Goal: Task Accomplishment & Management: Manage account settings

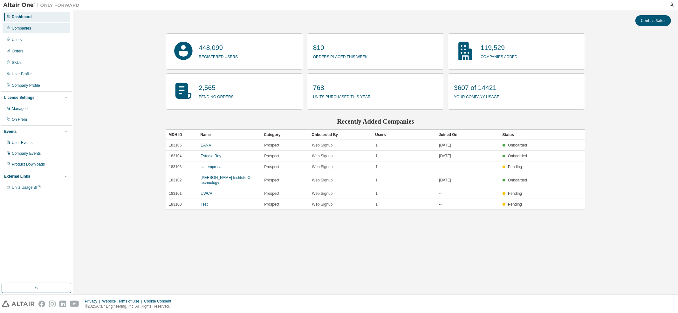
click at [27, 31] on div "Companies" at bounding box center [21, 28] width 19 height 5
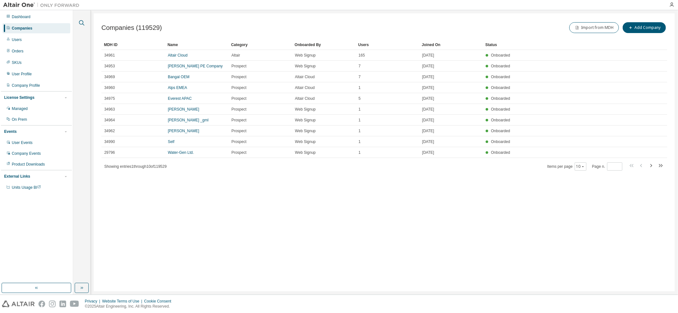
click at [82, 23] on icon "button" at bounding box center [82, 23] width 8 height 8
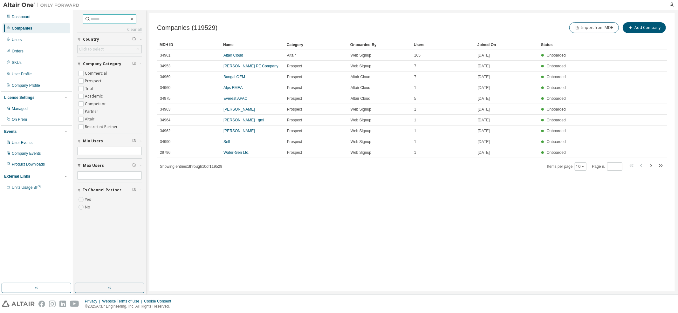
click at [94, 19] on input "text" at bounding box center [110, 19] width 38 height 6
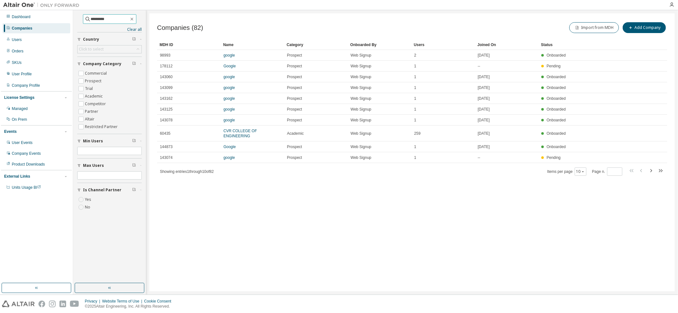
click at [99, 19] on input "*********" at bounding box center [110, 19] width 38 height 6
type input "**********"
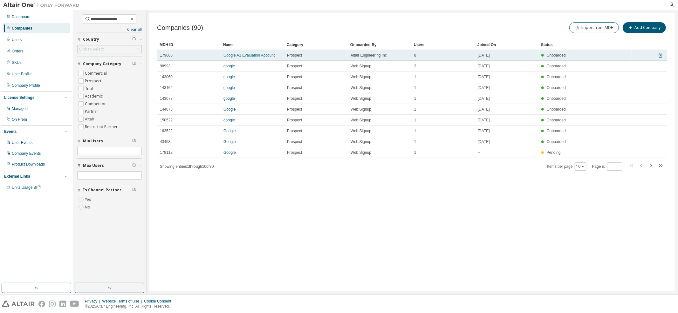
click at [259, 53] on link "Google A1 Evaluation Account" at bounding box center [249, 55] width 51 height 4
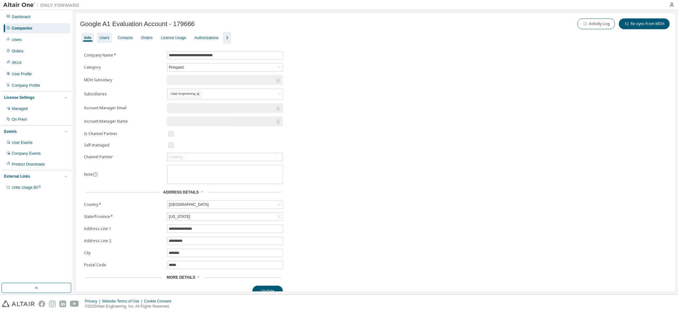
click at [106, 37] on div "Users" at bounding box center [105, 37] width 10 height 5
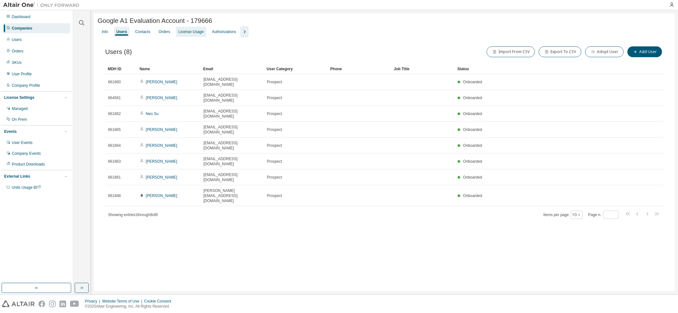
click at [184, 32] on div "License Usage" at bounding box center [190, 31] width 25 height 5
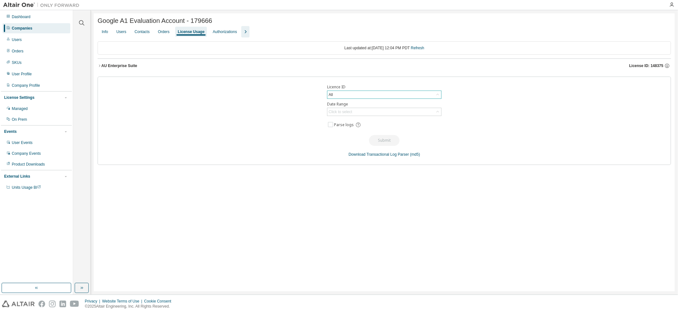
click at [344, 96] on div "All" at bounding box center [384, 95] width 114 height 8
click at [364, 122] on li "148375 - AU Enterprise Suite" at bounding box center [384, 122] width 113 height 8
click at [366, 115] on div "Click to select" at bounding box center [384, 112] width 114 height 8
click at [347, 131] on li "Last 30 days" at bounding box center [384, 131] width 113 height 8
click at [385, 146] on button "Submit" at bounding box center [384, 140] width 31 height 11
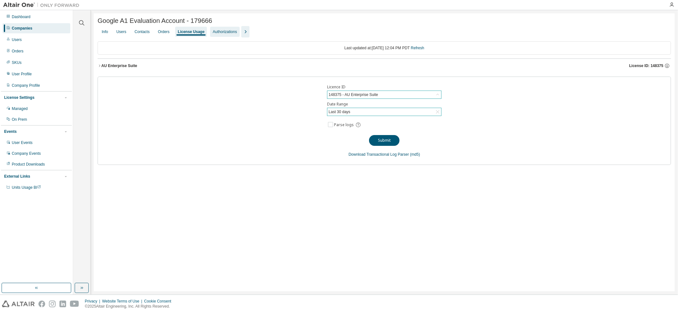
click at [220, 31] on div "Authorizations" at bounding box center [225, 31] width 24 height 5
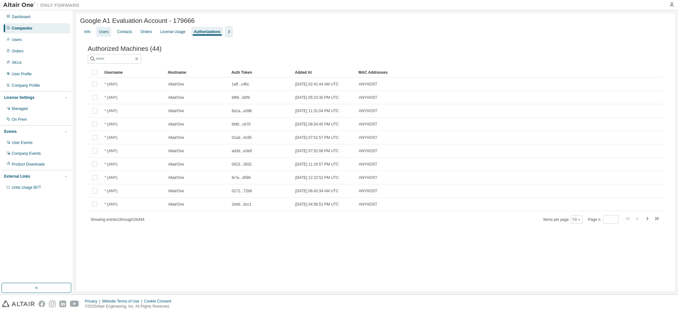
click at [102, 32] on div "Users" at bounding box center [104, 31] width 10 height 5
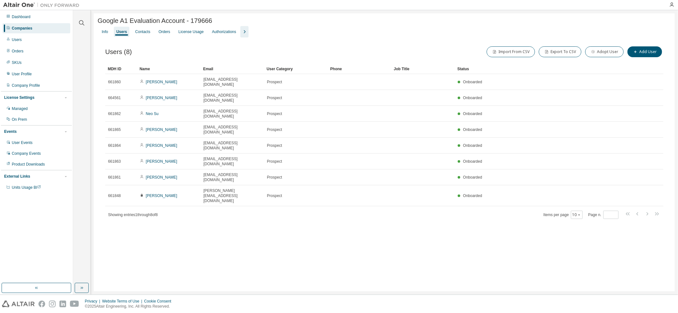
click at [18, 2] on img at bounding box center [42, 5] width 79 height 6
click at [670, 3] on icon "button" at bounding box center [671, 4] width 5 height 5
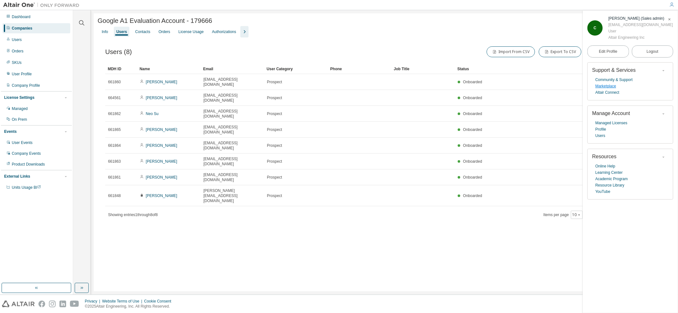
click at [611, 87] on link "Marketplace" at bounding box center [606, 86] width 21 height 6
